Goal: Navigation & Orientation: Find specific page/section

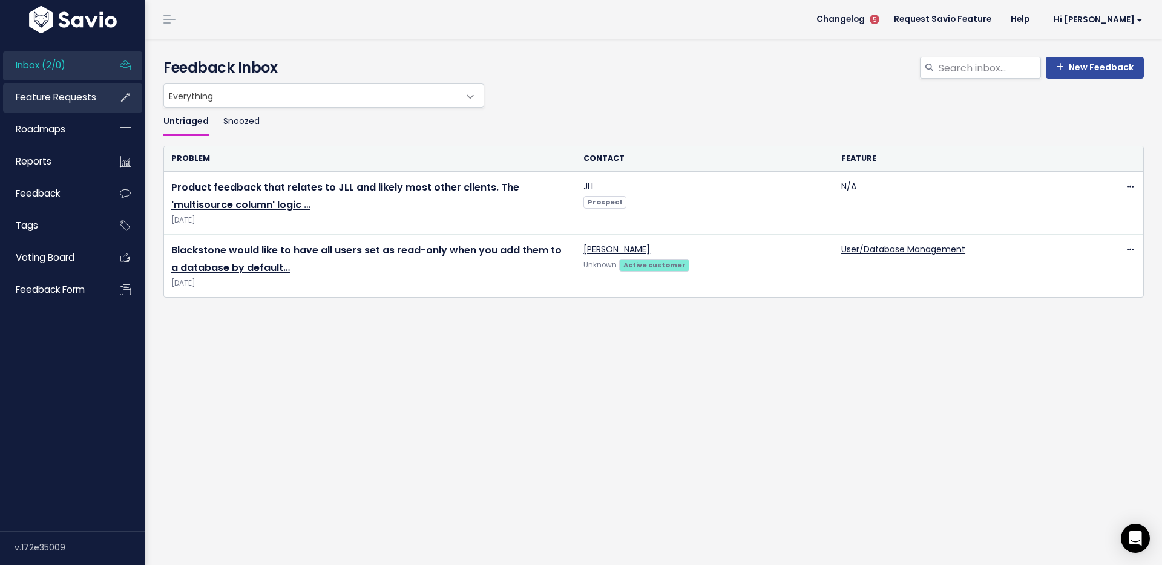
click at [63, 85] on link "Feature Requests" at bounding box center [51, 98] width 97 height 28
click at [76, 67] on link "Inbox (2/0)" at bounding box center [51, 65] width 97 height 28
click at [62, 97] on span "Feature Requests" at bounding box center [56, 97] width 81 height 13
